Goal: Transaction & Acquisition: Download file/media

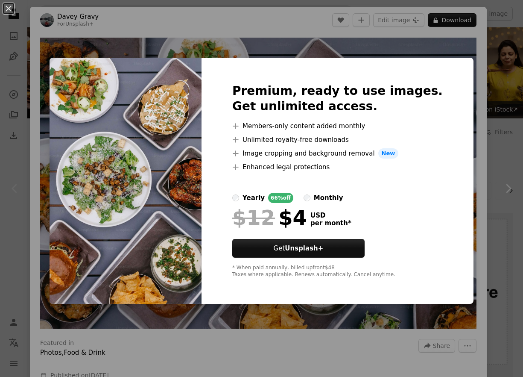
scroll to position [196, 0]
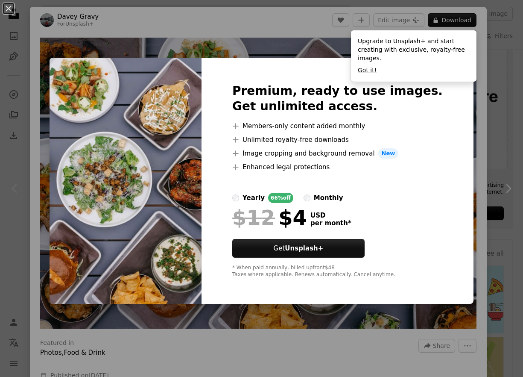
click at [365, 67] on button "Got it!" at bounding box center [367, 70] width 19 height 9
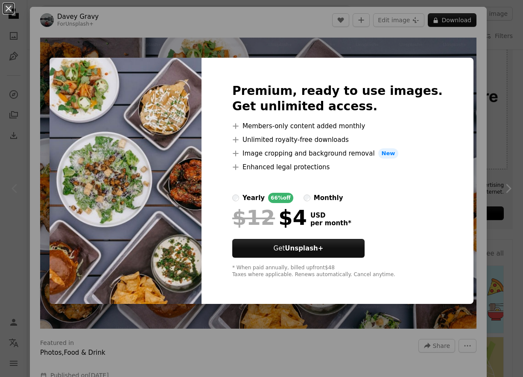
click at [475, 21] on div "An X shape Premium, ready to use images. Get unlimited access. A plus sign Memb…" at bounding box center [261, 188] width 523 height 377
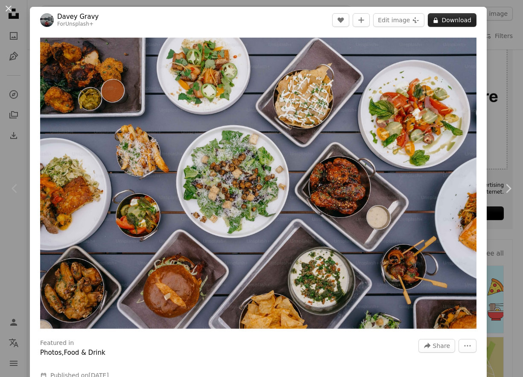
click at [469, 21] on button "A lock Download" at bounding box center [452, 20] width 49 height 14
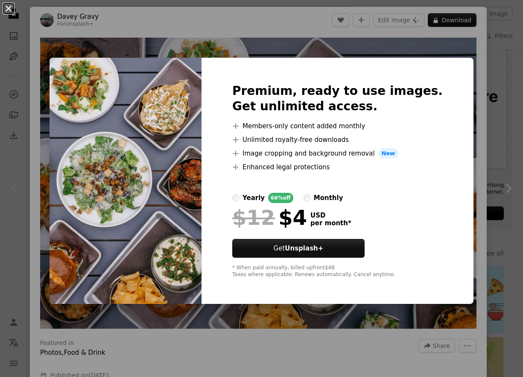
click at [4, 7] on button "An X shape" at bounding box center [8, 8] width 10 height 10
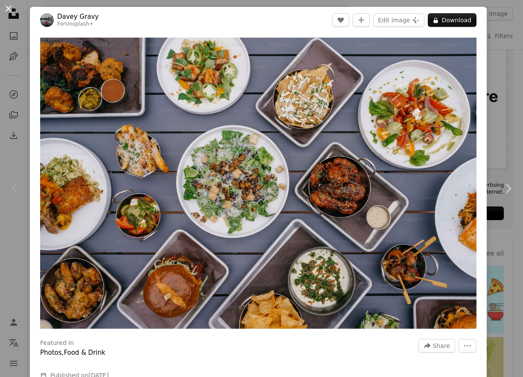
click at [8, 7] on button "An X shape" at bounding box center [8, 8] width 10 height 10
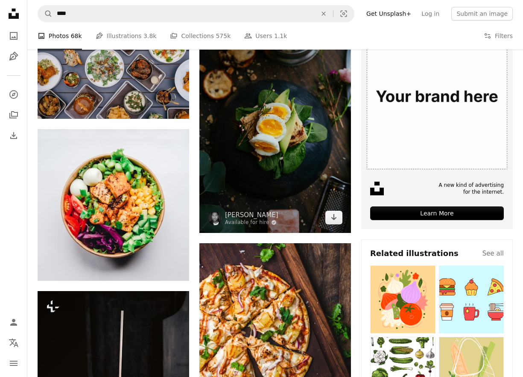
click at [245, 125] on img at bounding box center [275, 125] width 152 height 215
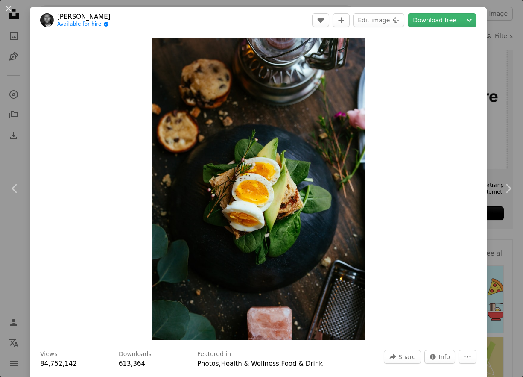
click at [6, 6] on button "An X shape" at bounding box center [8, 8] width 10 height 10
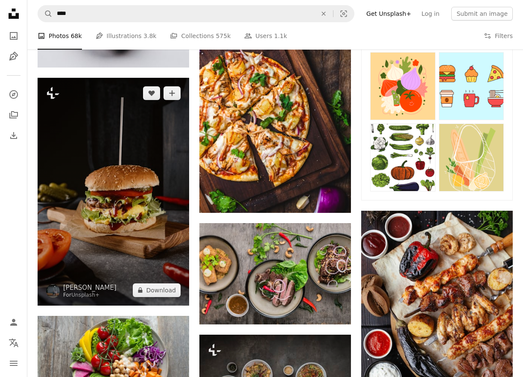
scroll to position [536, 0]
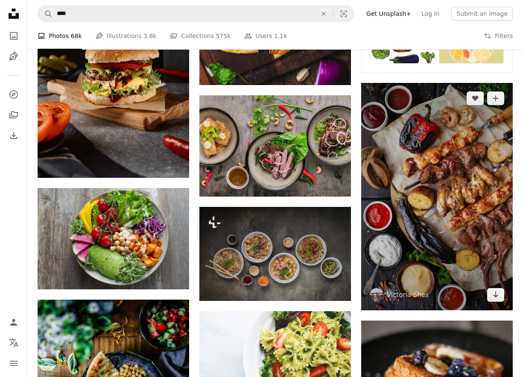
click at [426, 208] on img at bounding box center [437, 197] width 152 height 228
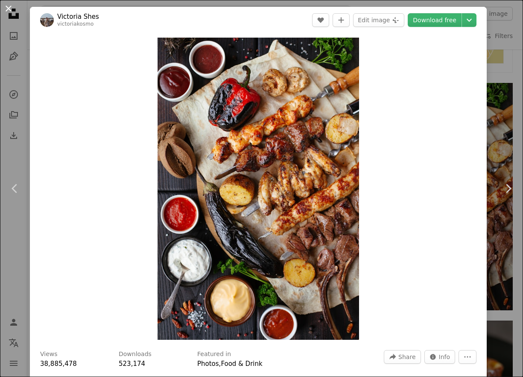
click at [14, 9] on button "An X shape" at bounding box center [8, 8] width 10 height 10
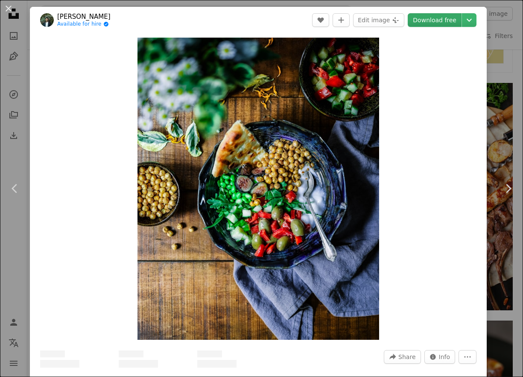
click at [438, 26] on link "Download free" at bounding box center [435, 20] width 54 height 14
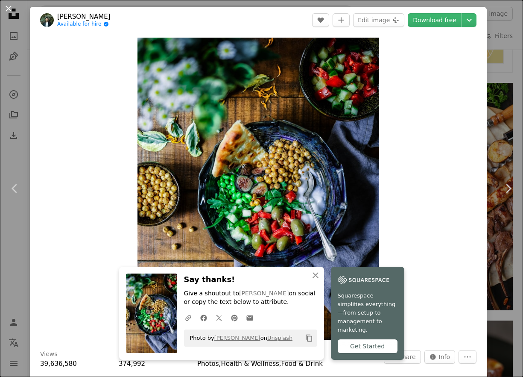
click at [7, 9] on button "An X shape" at bounding box center [8, 8] width 10 height 10
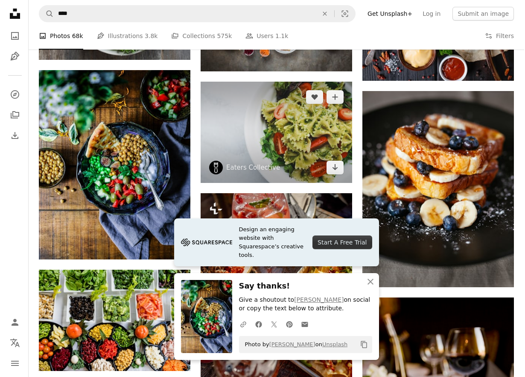
scroll to position [767, 0]
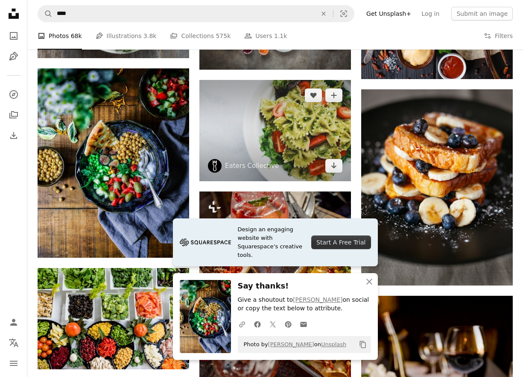
click at [241, 120] on img at bounding box center [275, 130] width 152 height 101
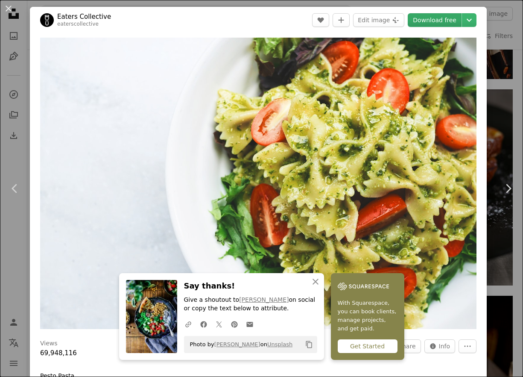
click at [447, 21] on link "Download free" at bounding box center [435, 20] width 54 height 14
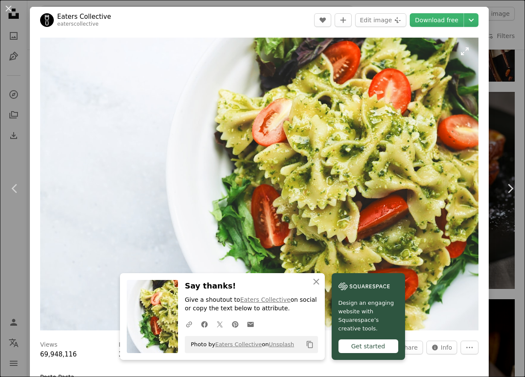
scroll to position [125, 0]
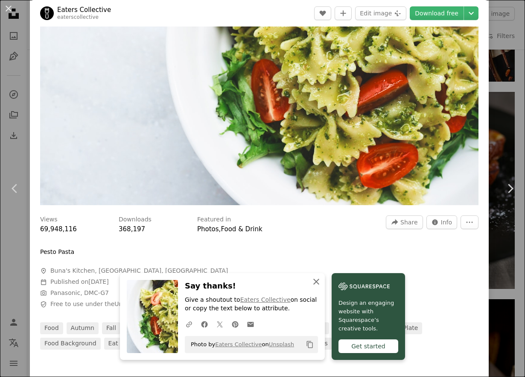
click at [320, 285] on icon "An X shape" at bounding box center [316, 281] width 10 height 10
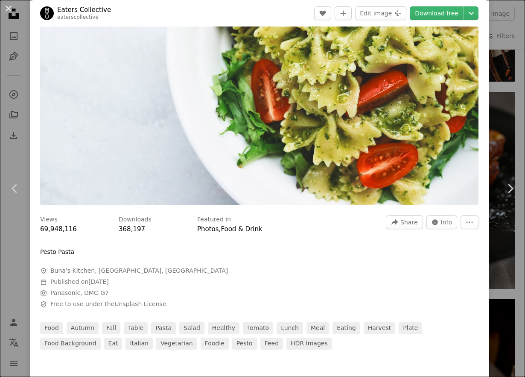
click at [10, 11] on button "An X shape" at bounding box center [8, 8] width 10 height 10
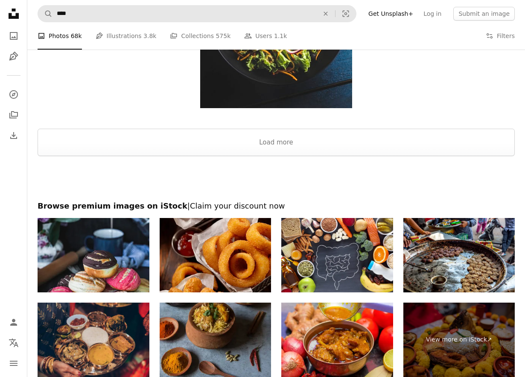
scroll to position [1603, 0]
